Goal: Task Accomplishment & Management: Manage account settings

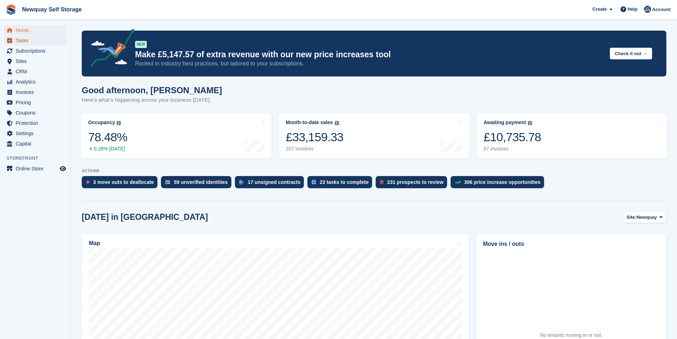
click at [34, 37] on span "Tasks" at bounding box center [37, 41] width 43 height 10
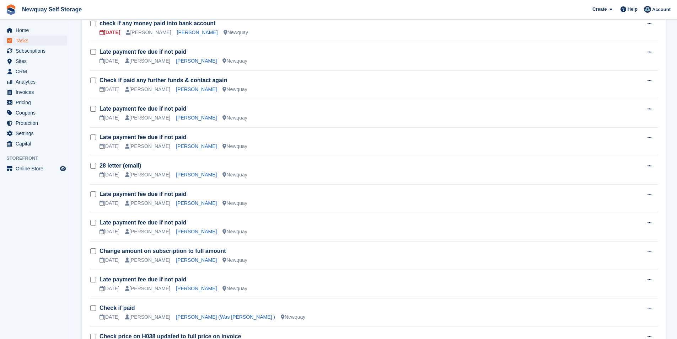
scroll to position [449, 0]
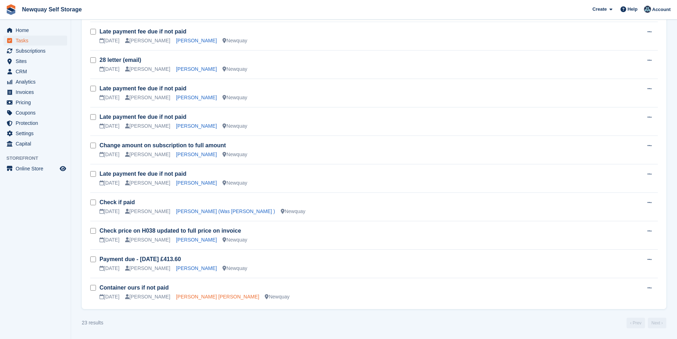
click at [180, 296] on link "Hristo Slavov Slavov" at bounding box center [217, 297] width 83 height 6
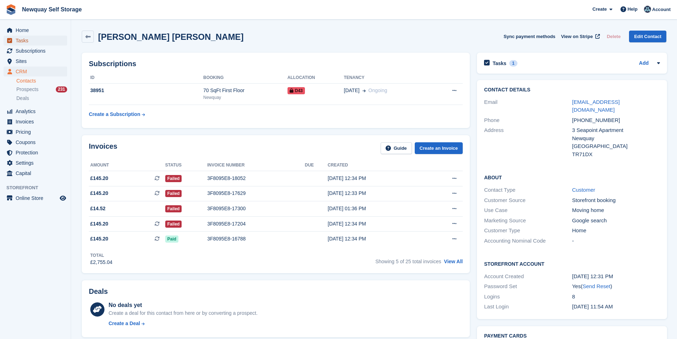
click at [35, 42] on span "Tasks" at bounding box center [37, 41] width 43 height 10
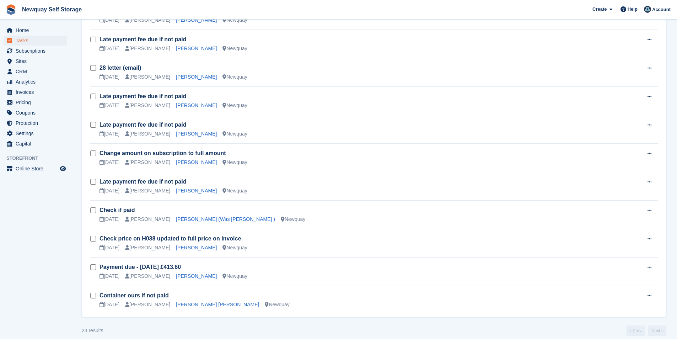
scroll to position [449, 0]
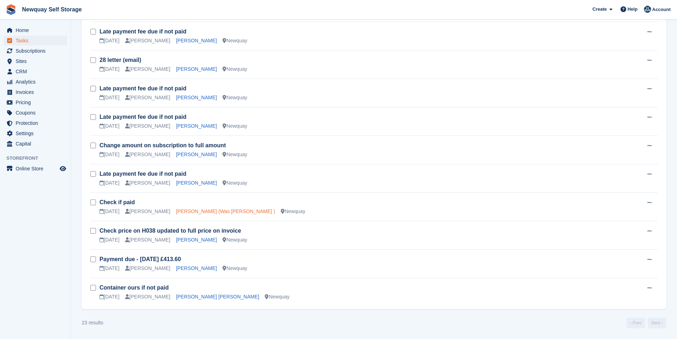
click at [183, 210] on link "[PERSON_NAME] (Was [PERSON_NAME] )" at bounding box center [225, 211] width 99 height 6
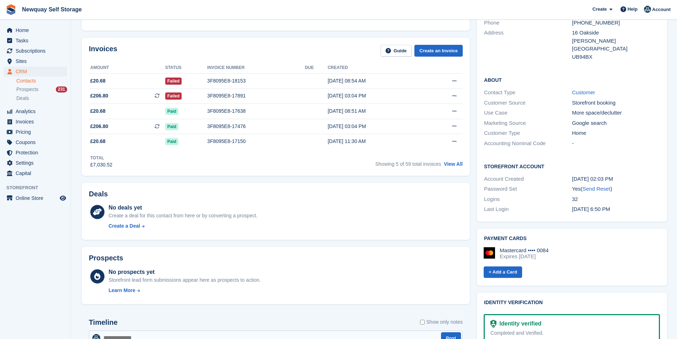
scroll to position [36, 0]
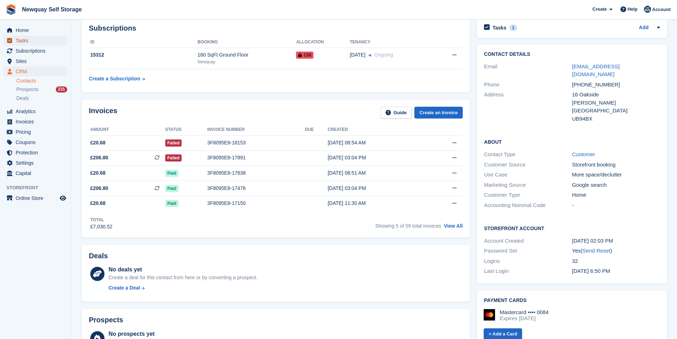
click at [38, 42] on span "Tasks" at bounding box center [37, 41] width 43 height 10
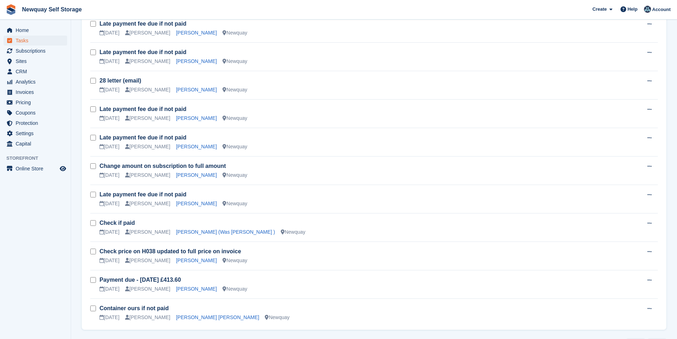
scroll to position [449, 0]
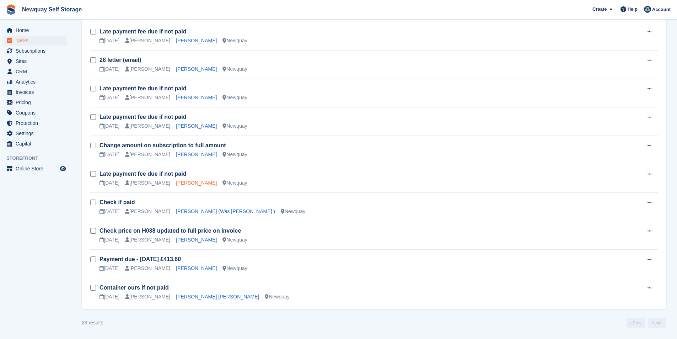
click at [179, 183] on link "[PERSON_NAME]" at bounding box center [196, 183] width 41 height 6
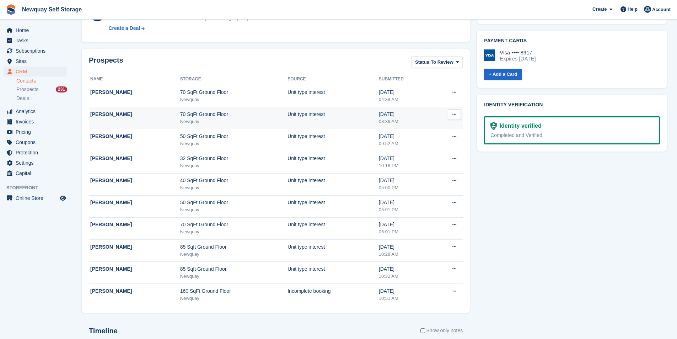
scroll to position [178, 0]
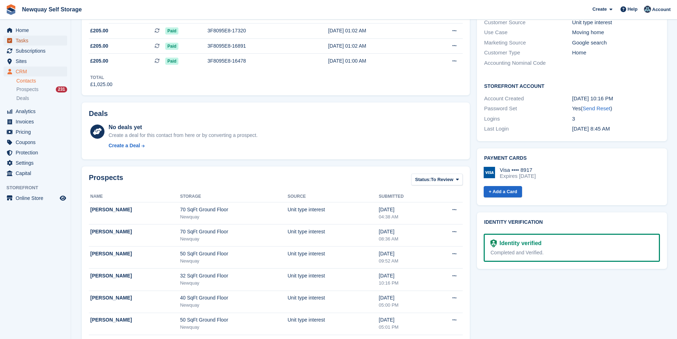
click at [41, 39] on span "Tasks" at bounding box center [37, 41] width 43 height 10
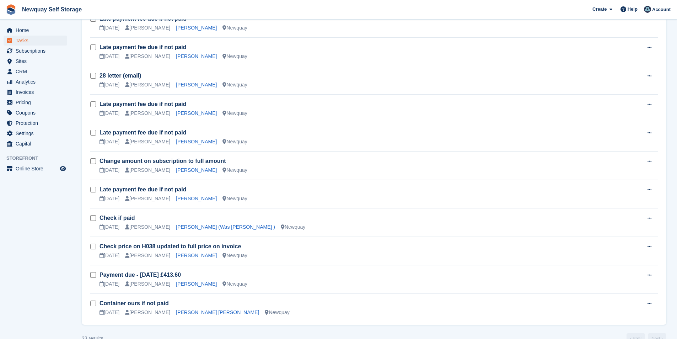
scroll to position [449, 0]
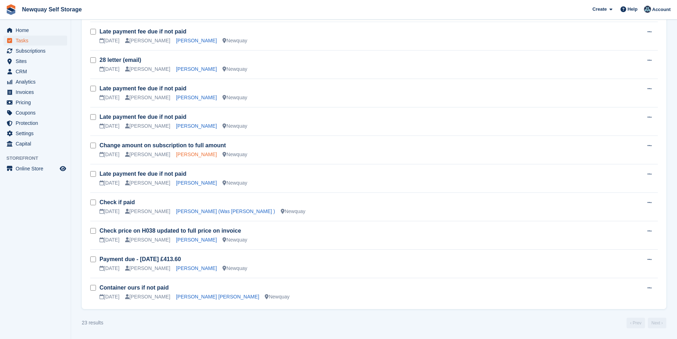
click at [183, 154] on link "Ben Blake" at bounding box center [196, 154] width 41 height 6
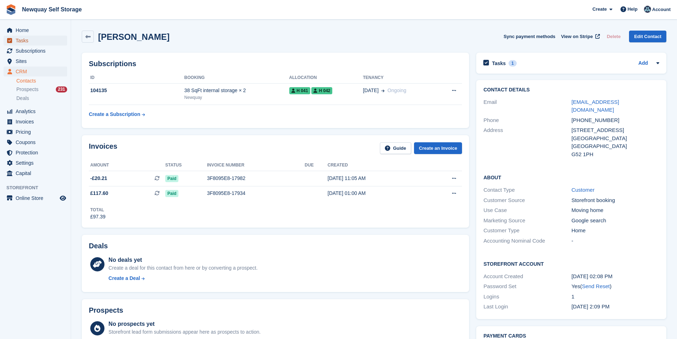
click at [34, 37] on span "Tasks" at bounding box center [37, 41] width 43 height 10
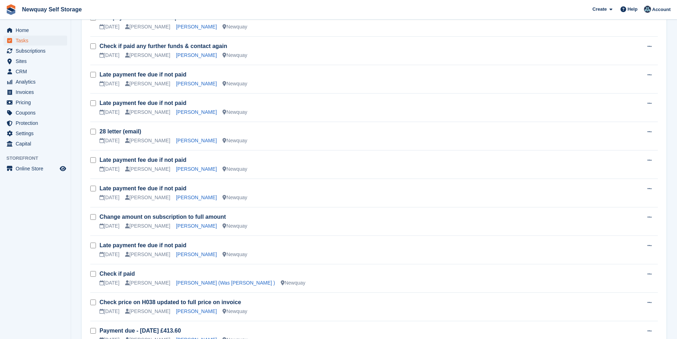
scroll to position [449, 0]
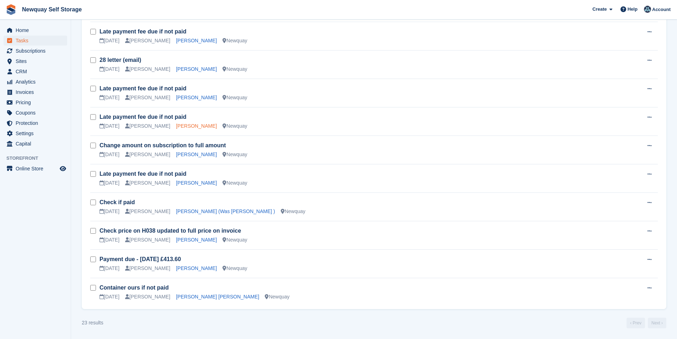
click at [189, 127] on link "[PERSON_NAME]" at bounding box center [196, 126] width 41 height 6
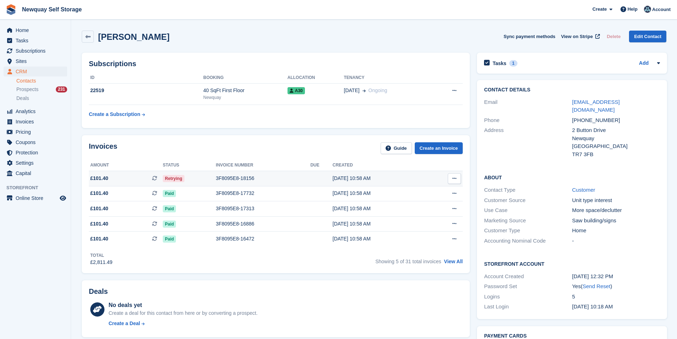
click at [246, 176] on div "3F8095E8-18156" at bounding box center [263, 178] width 95 height 7
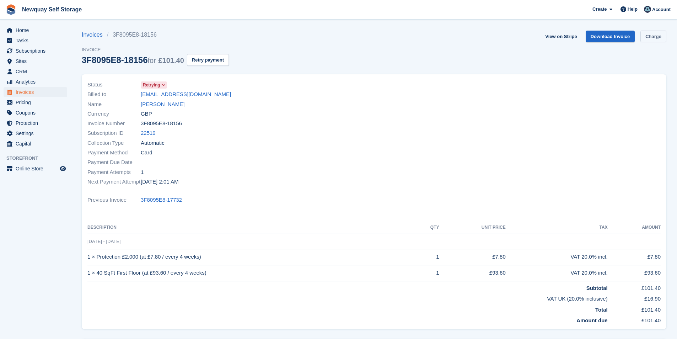
click at [653, 38] on link "Charge" at bounding box center [654, 37] width 26 height 12
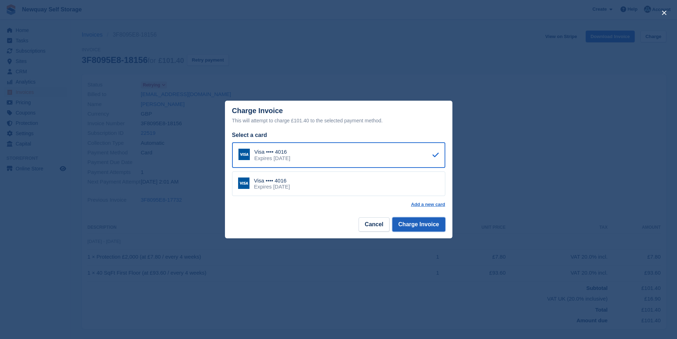
click at [434, 224] on button "Charge Invoice" at bounding box center [418, 224] width 53 height 14
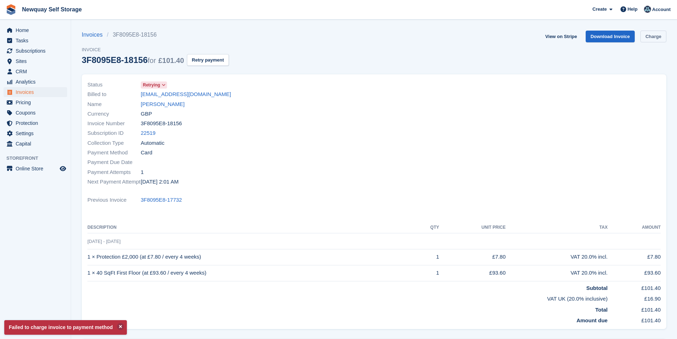
click at [655, 38] on link "Charge" at bounding box center [654, 37] width 26 height 12
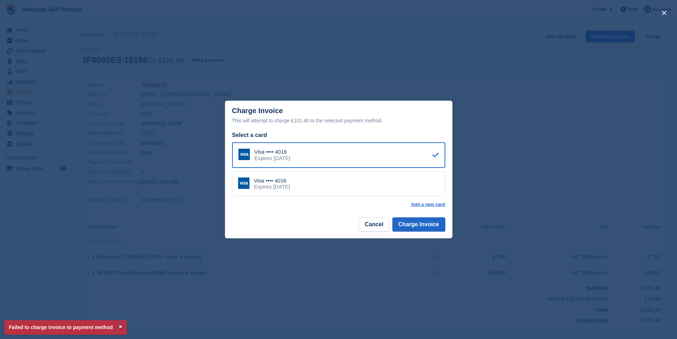
click at [325, 188] on div "Visa •••• 4016 Expires September 2030" at bounding box center [338, 183] width 213 height 25
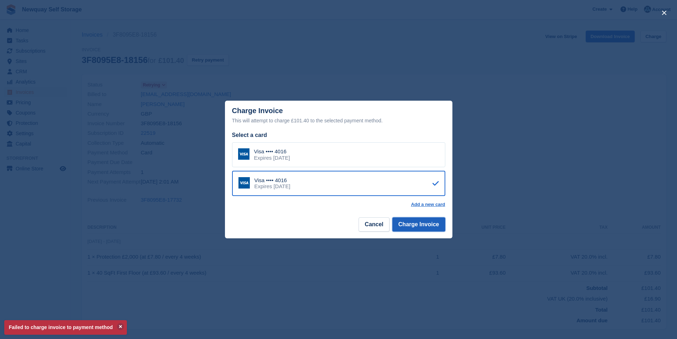
click at [434, 225] on button "Charge Invoice" at bounding box center [418, 224] width 53 height 14
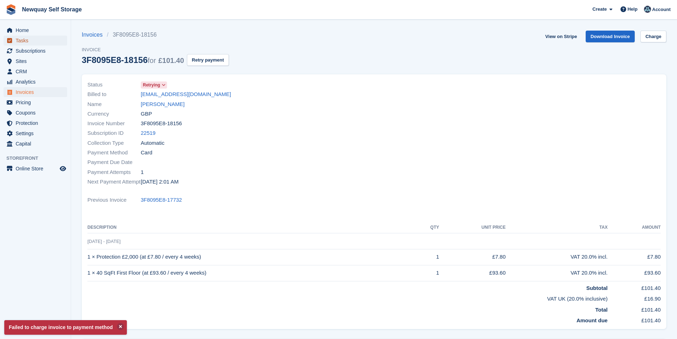
click at [32, 41] on span "Tasks" at bounding box center [37, 41] width 43 height 10
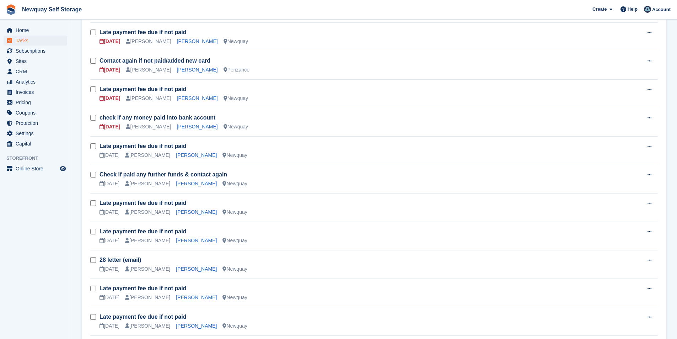
scroll to position [284, 0]
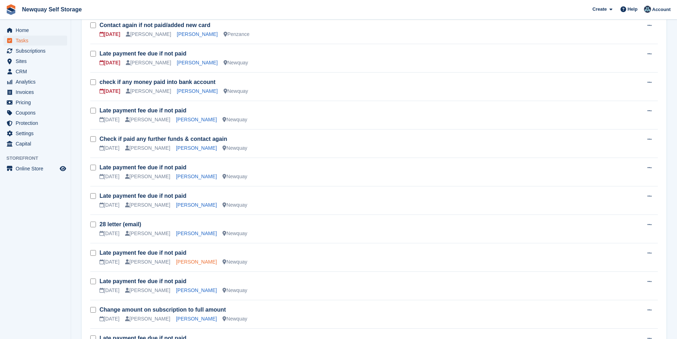
click at [178, 262] on link "[PERSON_NAME]" at bounding box center [196, 262] width 41 height 6
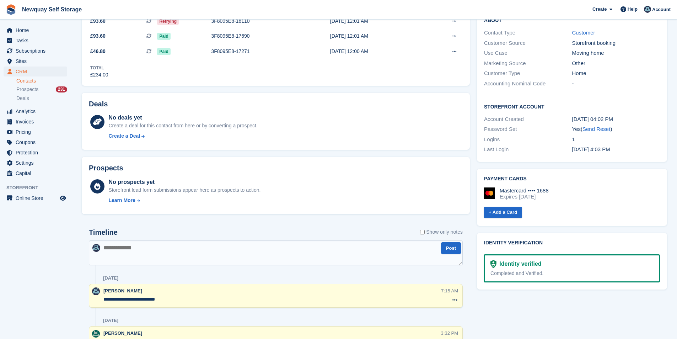
scroll to position [123, 0]
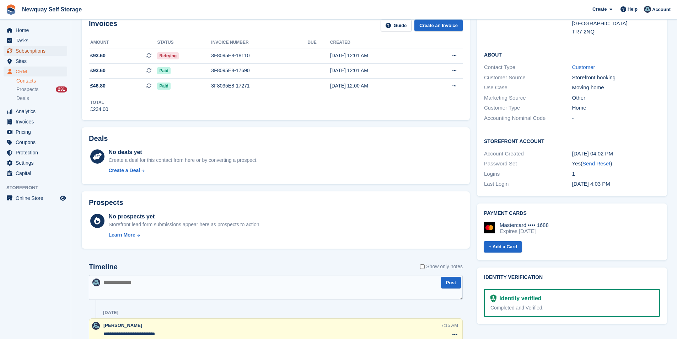
click at [34, 53] on span "Subscriptions" at bounding box center [37, 51] width 43 height 10
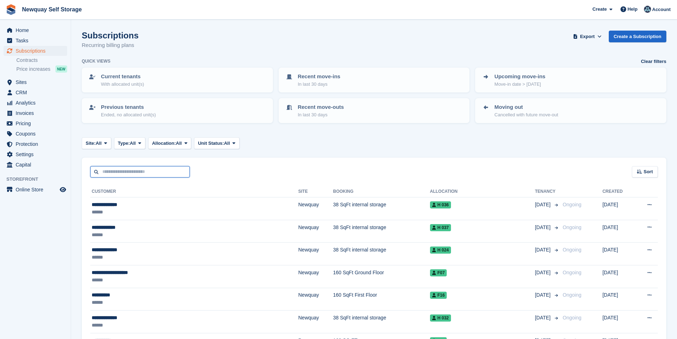
click at [137, 173] on input "text" at bounding box center [140, 172] width 100 height 12
type input "*****"
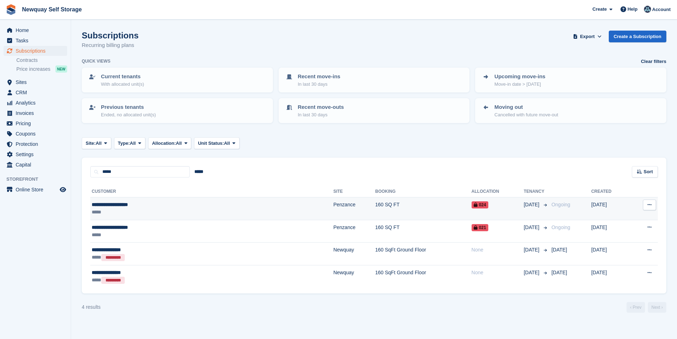
click at [114, 204] on div "**********" at bounding box center [155, 204] width 127 height 7
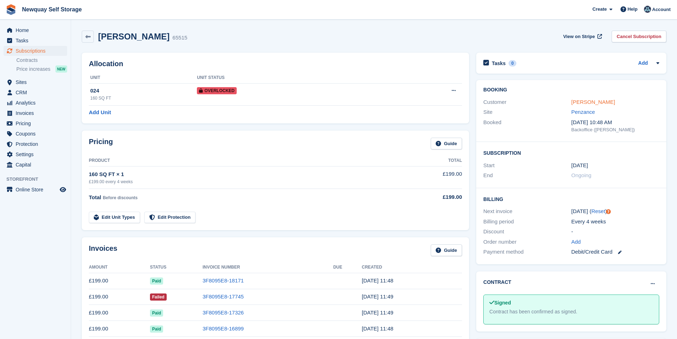
click at [589, 99] on link "Daisy Pooley-Tolkien" at bounding box center [594, 102] width 44 height 6
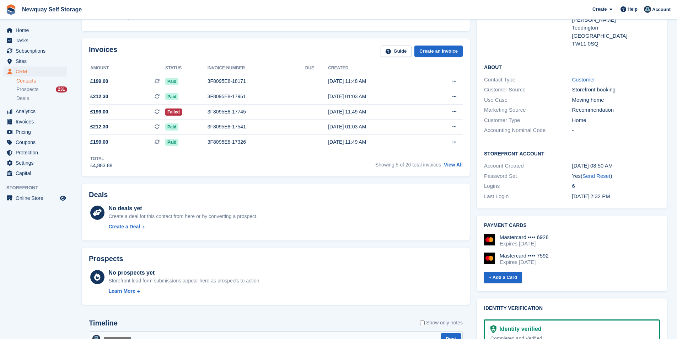
scroll to position [36, 0]
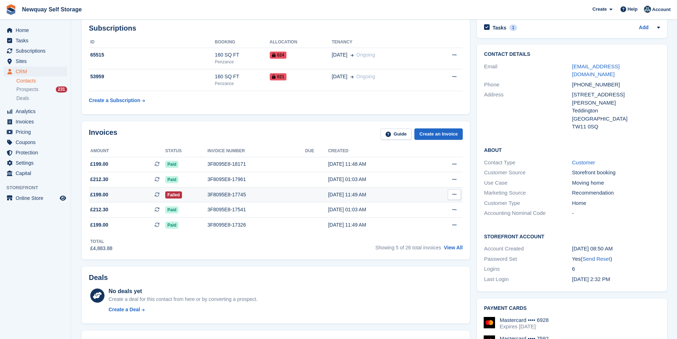
click at [223, 190] on td "3F8095E8-17745" at bounding box center [257, 194] width 98 height 15
click at [221, 196] on div "3F8095E8-17745" at bounding box center [257, 194] width 98 height 7
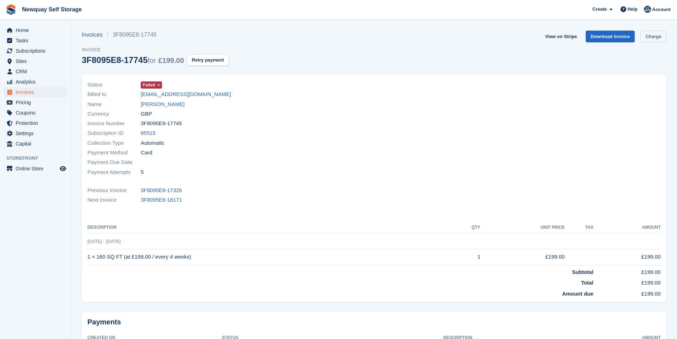
click at [653, 36] on link "Charge" at bounding box center [654, 37] width 26 height 12
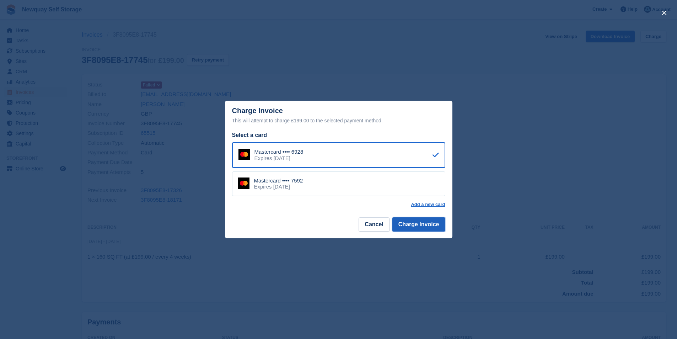
click at [430, 225] on button "Charge Invoice" at bounding box center [418, 224] width 53 height 14
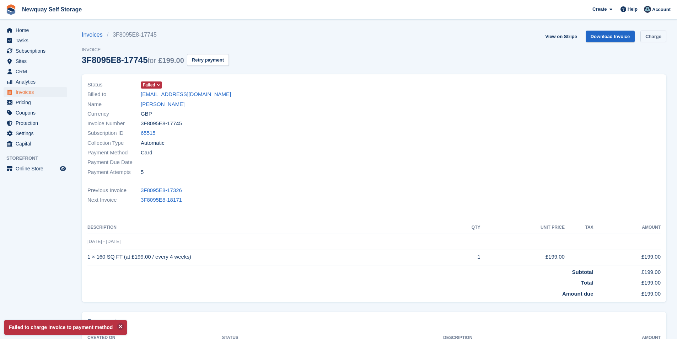
click at [653, 38] on link "Charge" at bounding box center [654, 37] width 26 height 12
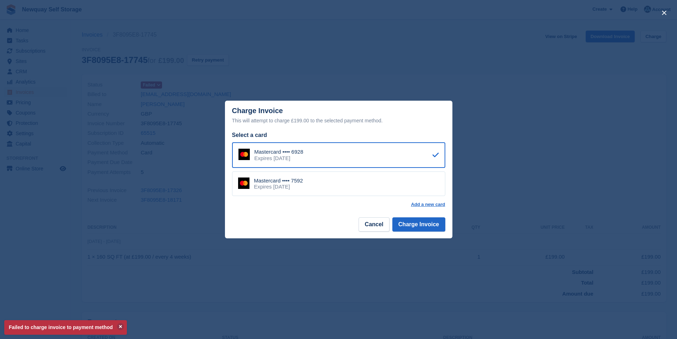
click at [287, 188] on div "Expires [DATE]" at bounding box center [278, 186] width 49 height 6
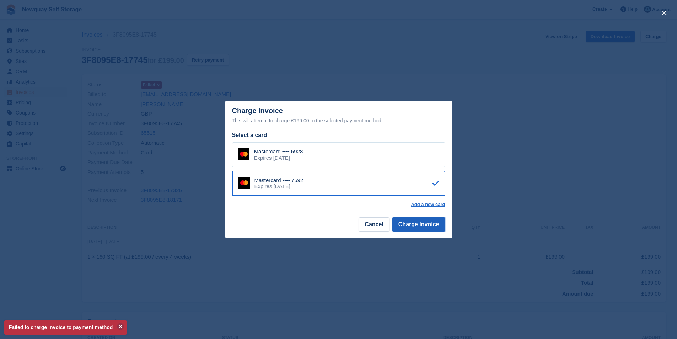
click at [436, 229] on button "Charge Invoice" at bounding box center [418, 224] width 53 height 14
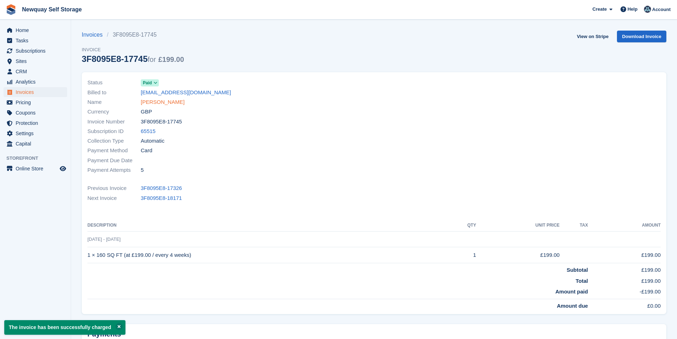
click at [182, 103] on link "[PERSON_NAME]" at bounding box center [163, 102] width 44 height 8
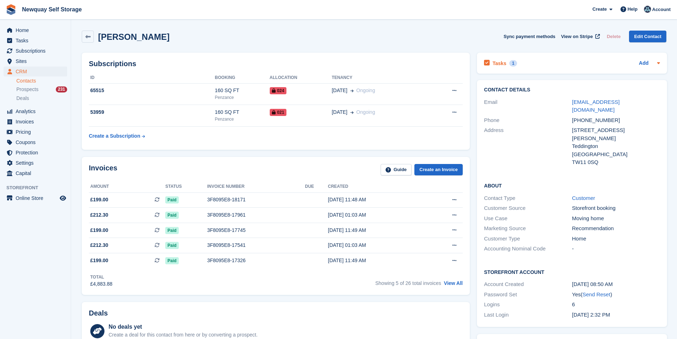
click at [497, 60] on h2 "Tasks" at bounding box center [500, 63] width 14 height 6
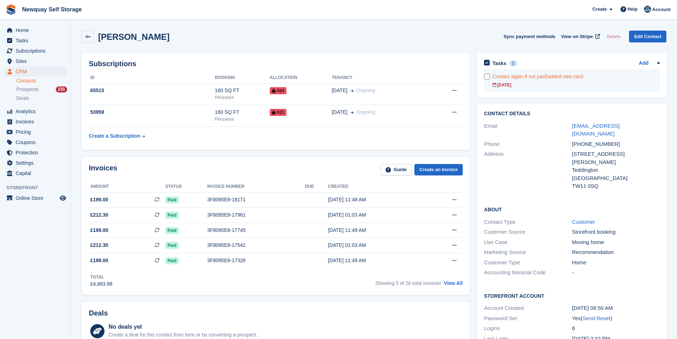
click at [495, 81] on link "Contact again if not paid/added new card [DATE]" at bounding box center [576, 80] width 167 height 22
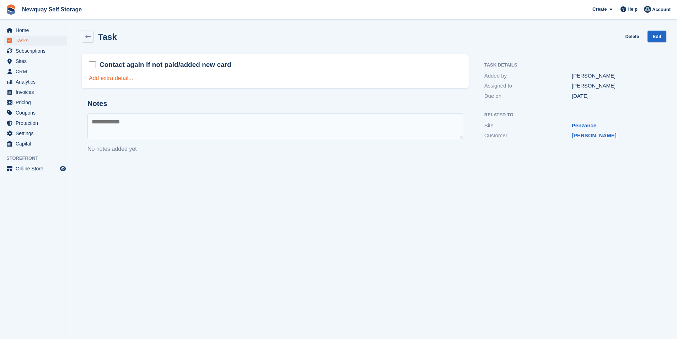
click at [109, 78] on link "Add extra detail..." at bounding box center [111, 78] width 44 height 6
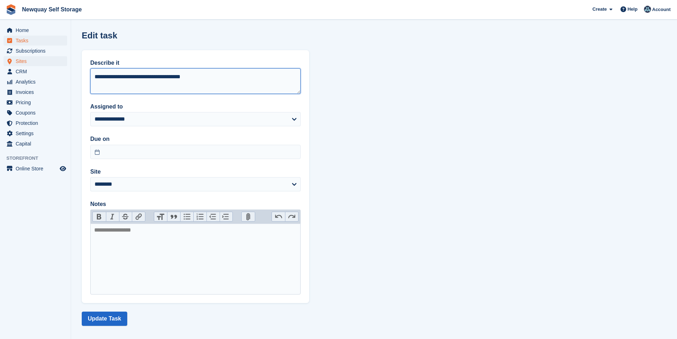
drag, startPoint x: 231, startPoint y: 81, endPoint x: 30, endPoint y: 64, distance: 202.3
click at [30, 64] on div "Home Tasks Subscriptions Subscriptions Subscriptions Contracts Price increases …" at bounding box center [338, 172] width 677 height 345
type textarea "**********"
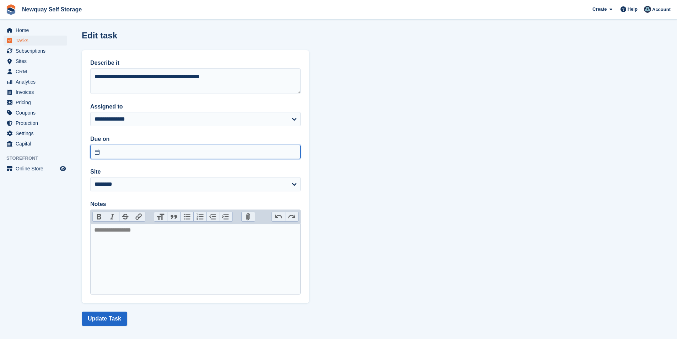
click at [151, 156] on input "text" at bounding box center [195, 152] width 210 height 14
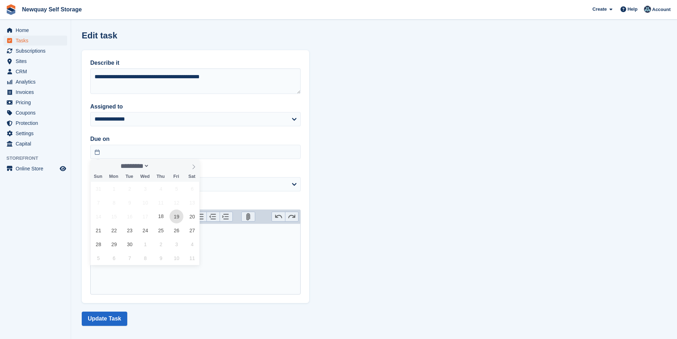
click at [175, 217] on span "19" at bounding box center [177, 216] width 14 height 14
type input "**********"
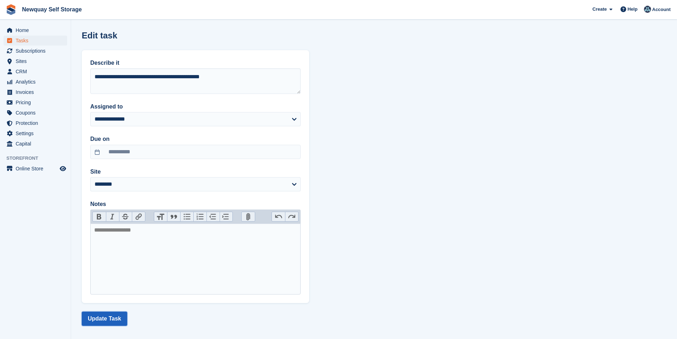
click at [117, 317] on button "Update Task" at bounding box center [104, 318] width 45 height 14
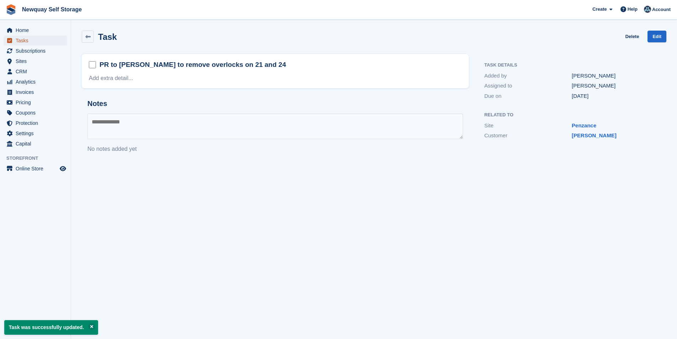
click at [30, 36] on span "Tasks" at bounding box center [37, 41] width 43 height 10
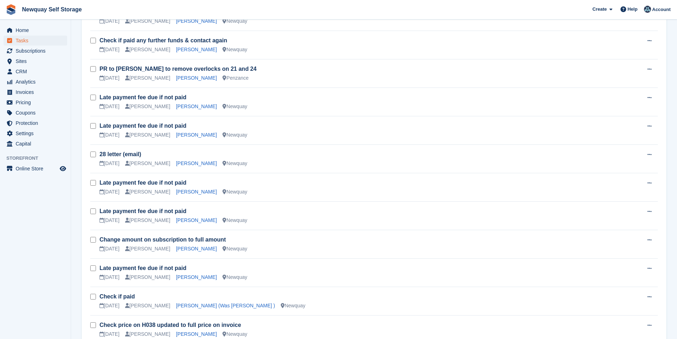
scroll to position [355, 0]
click at [177, 131] on link "[PERSON_NAME]" at bounding box center [196, 134] width 41 height 6
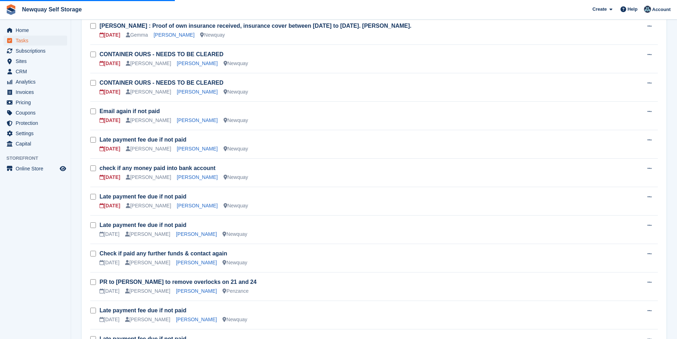
scroll to position [71, 0]
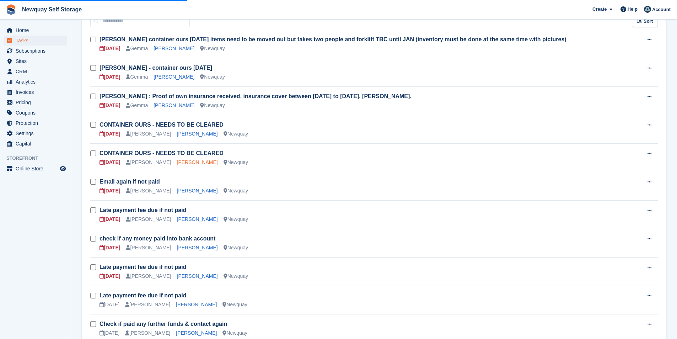
click at [177, 164] on link "[PERSON_NAME]" at bounding box center [197, 162] width 41 height 6
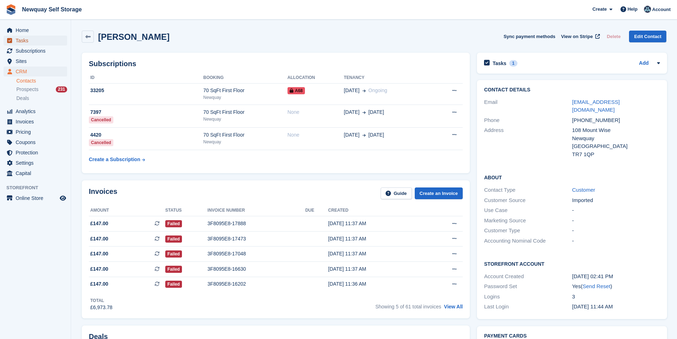
click at [40, 44] on span "Tasks" at bounding box center [37, 41] width 43 height 10
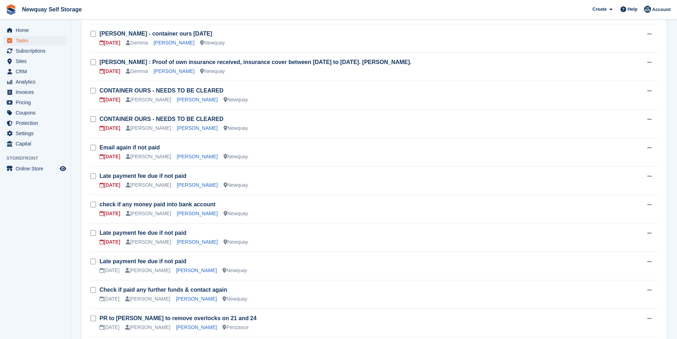
scroll to position [213, 0]
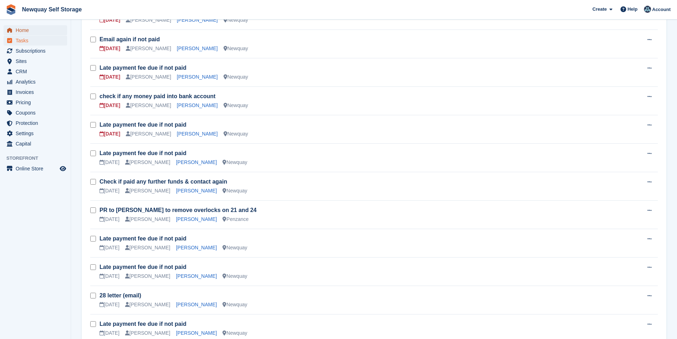
click at [33, 29] on span "Home" at bounding box center [37, 30] width 43 height 10
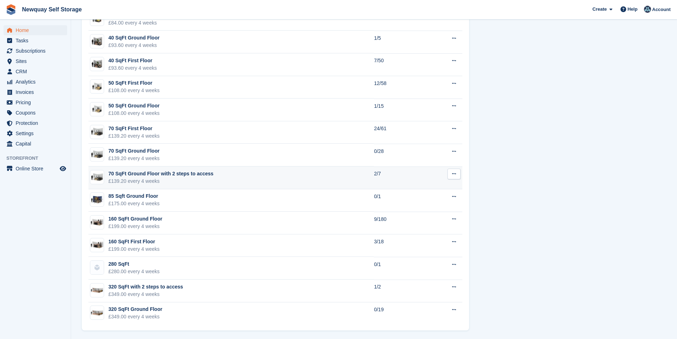
scroll to position [499, 0]
